Goal: Information Seeking & Learning: Check status

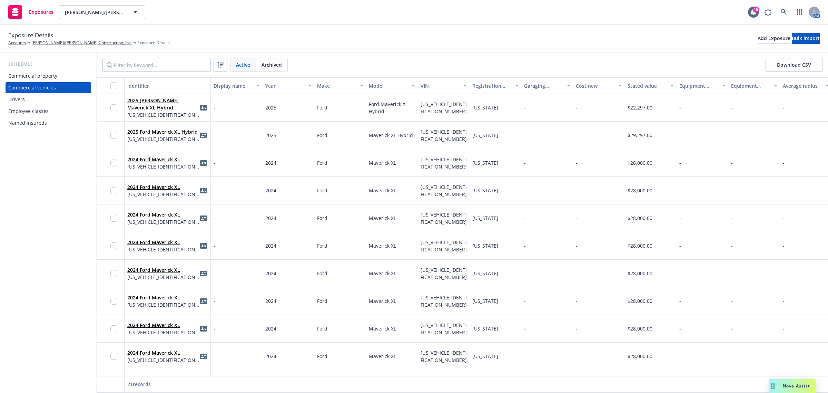
click at [40, 39] on span "Exposure Details" at bounding box center [30, 35] width 45 height 9
click at [40, 43] on link "[PERSON_NAME]/[PERSON_NAME] Construction, Inc." at bounding box center [81, 43] width 100 height 6
click at [45, 42] on link "[PERSON_NAME]/[PERSON_NAME] Construction, Inc." at bounding box center [81, 43] width 100 height 6
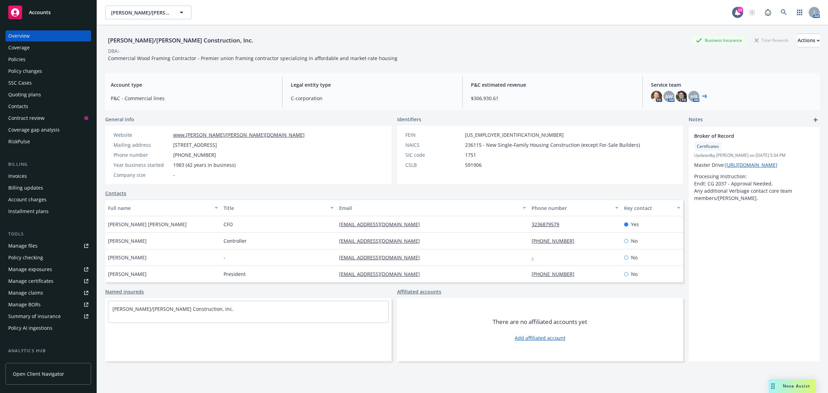
click at [35, 67] on div "Policy changes" at bounding box center [25, 71] width 34 height 11
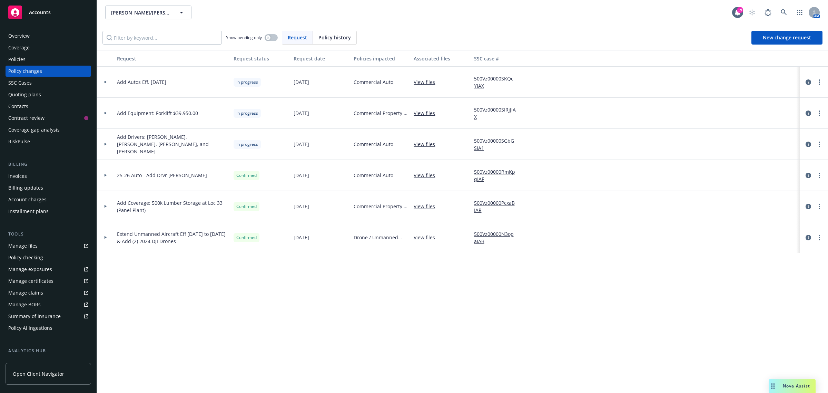
click at [107, 143] on icon at bounding box center [105, 144] width 3 height 2
